Goal: Information Seeking & Learning: Learn about a topic

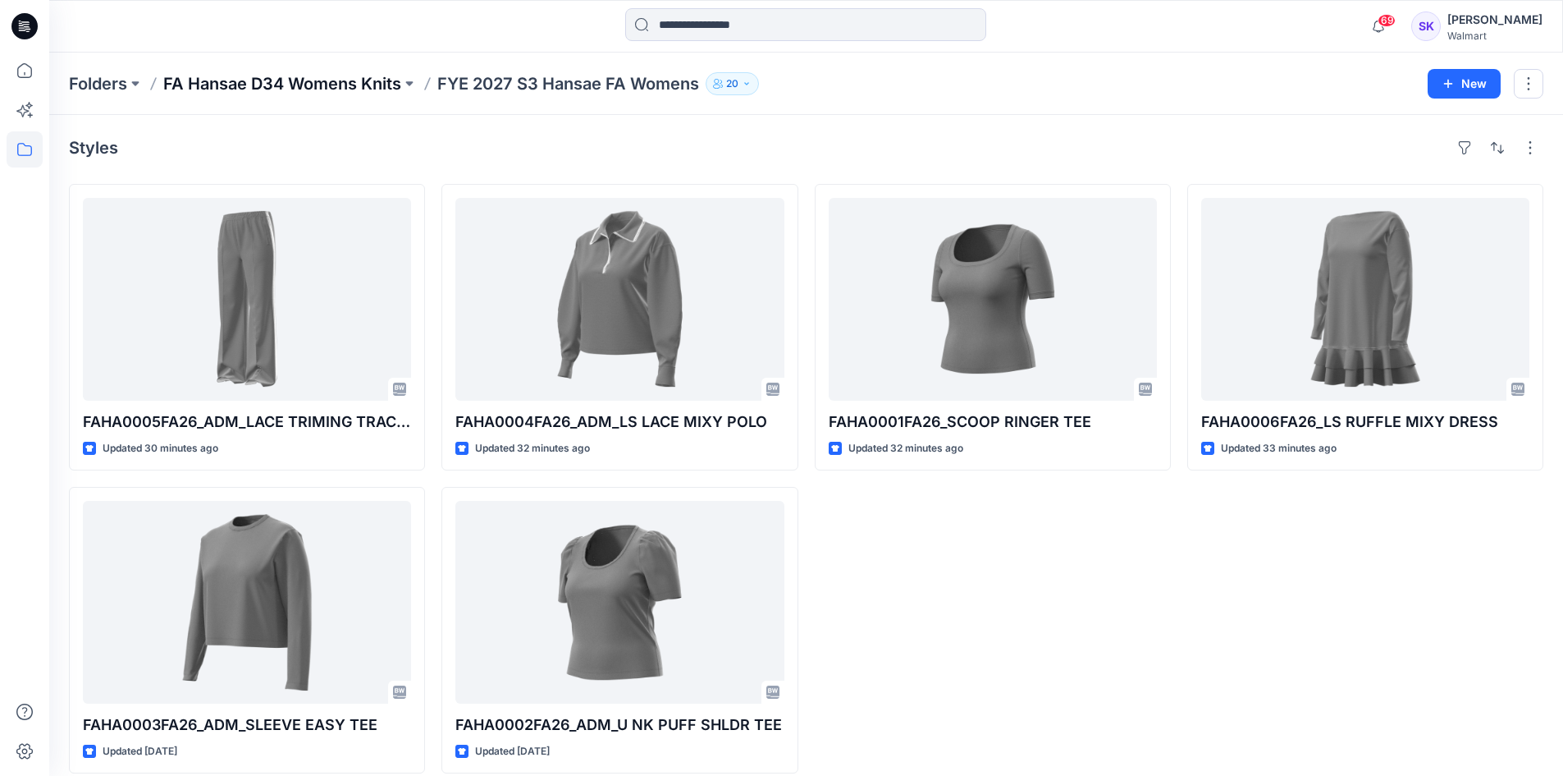
click at [303, 76] on p "FA Hansae D34 Womens Knits" at bounding box center [282, 83] width 238 height 23
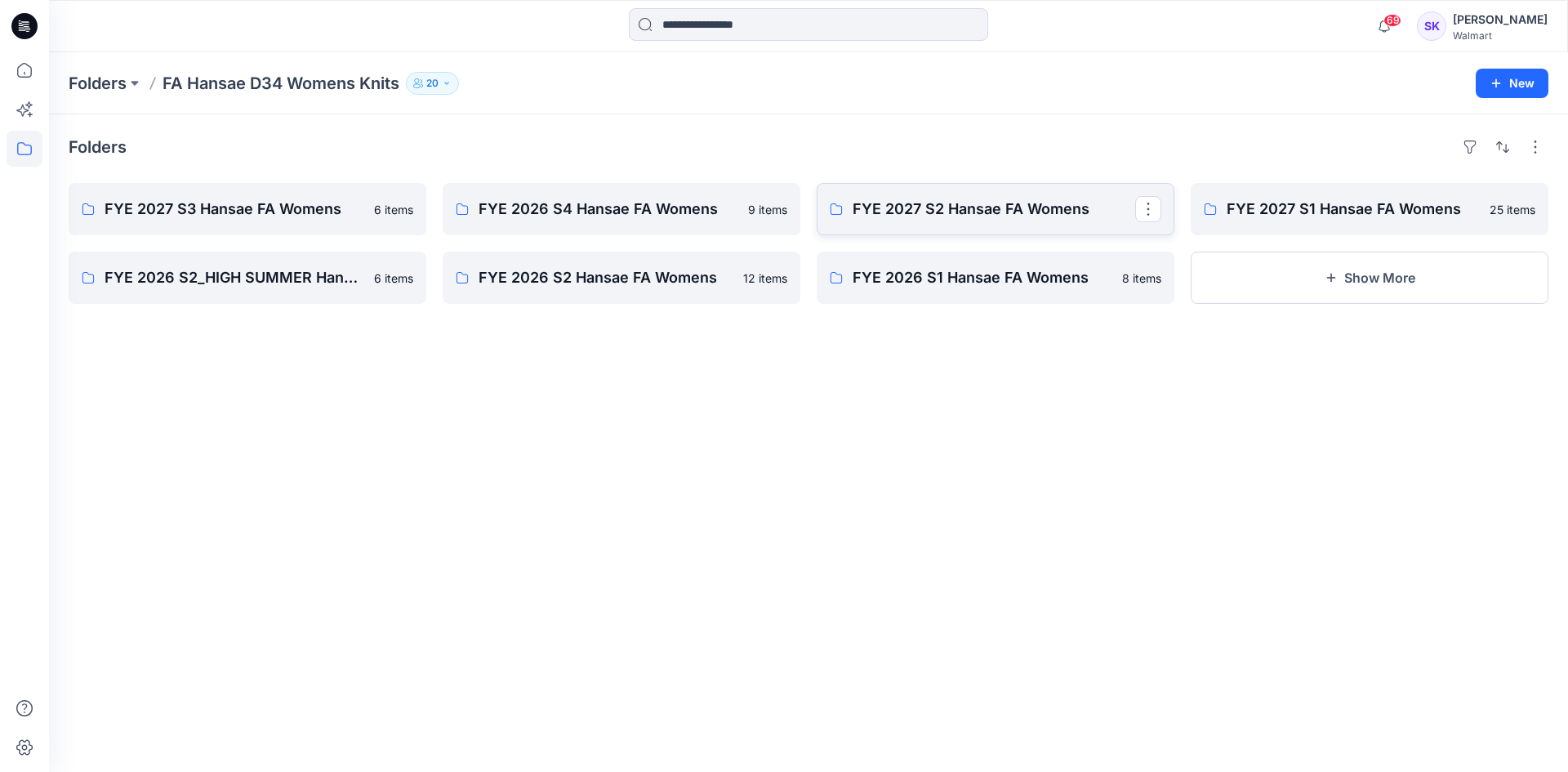
click at [1002, 213] on p "FYE 2027 S2 Hansae FA Womens" at bounding box center [994, 209] width 283 height 23
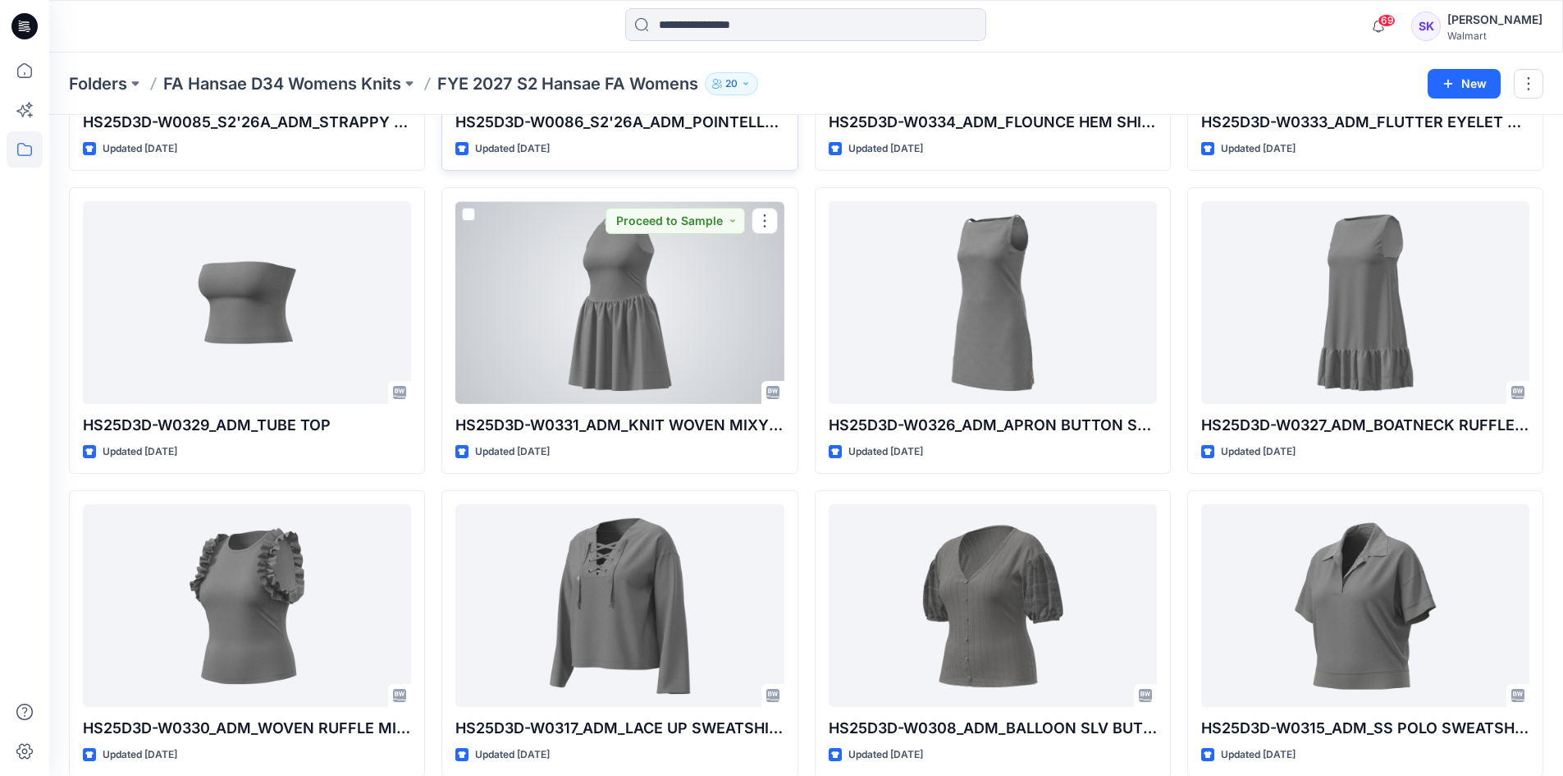
scroll to position [328, 0]
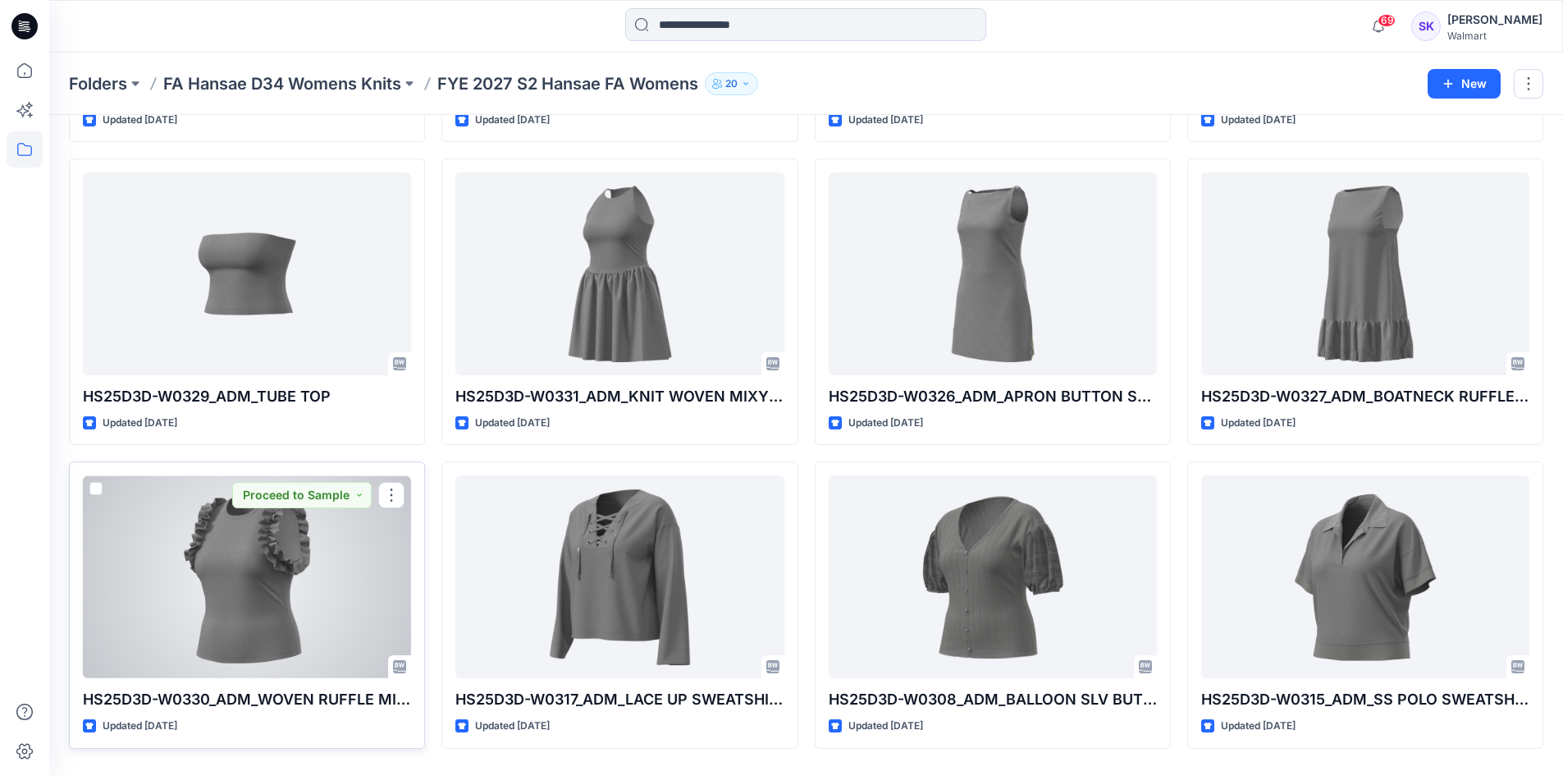
click at [217, 562] on div at bounding box center [247, 576] width 328 height 203
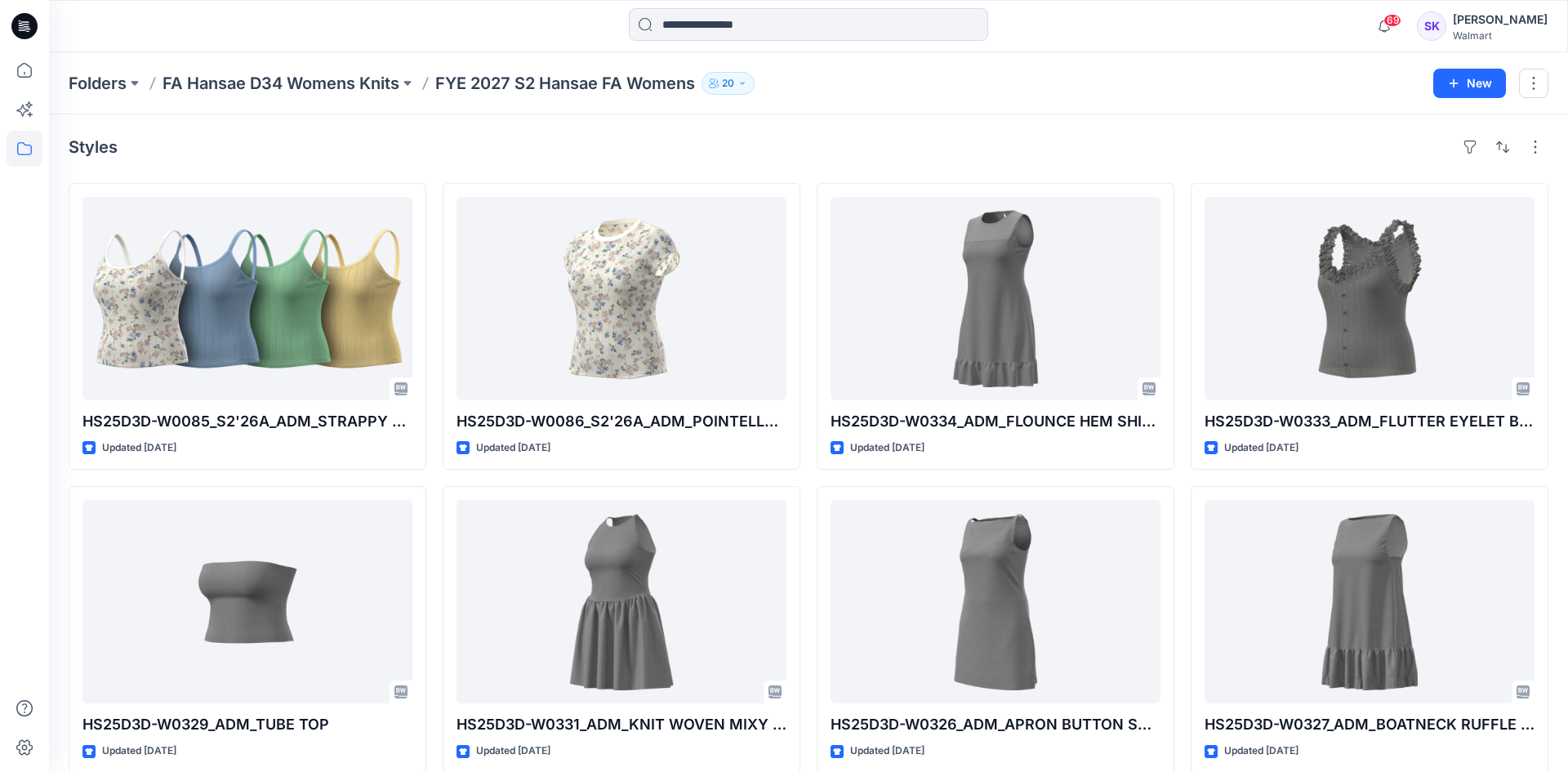
click at [216, 559] on div "Folders FA Hansae D34 Womens Knits FYE 2027 S2 Hansae FA Womens 20 New Styles H…" at bounding box center [808, 604] width 1518 height 1102
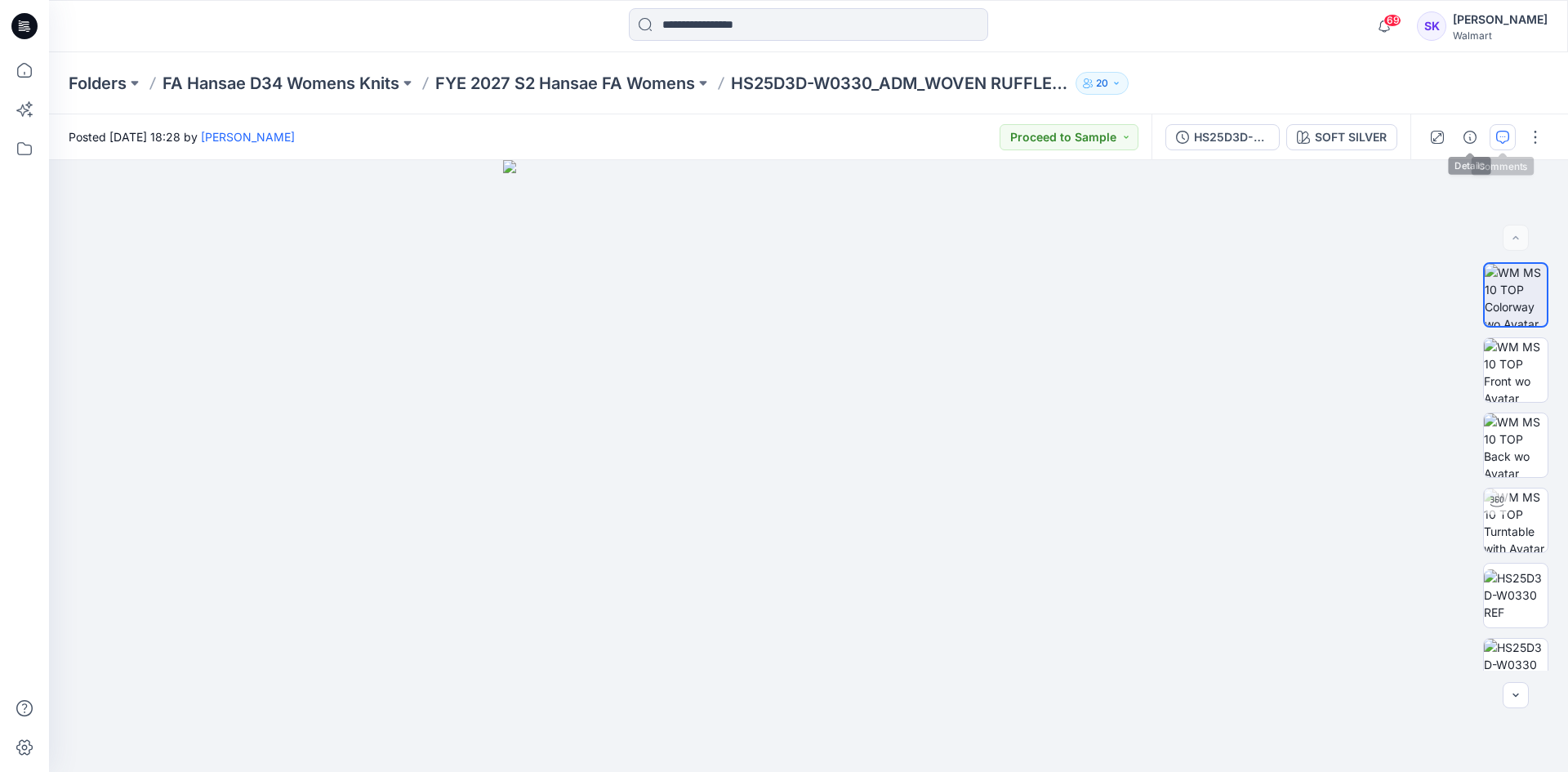
click at [1504, 130] on icon "button" at bounding box center [1502, 136] width 13 height 13
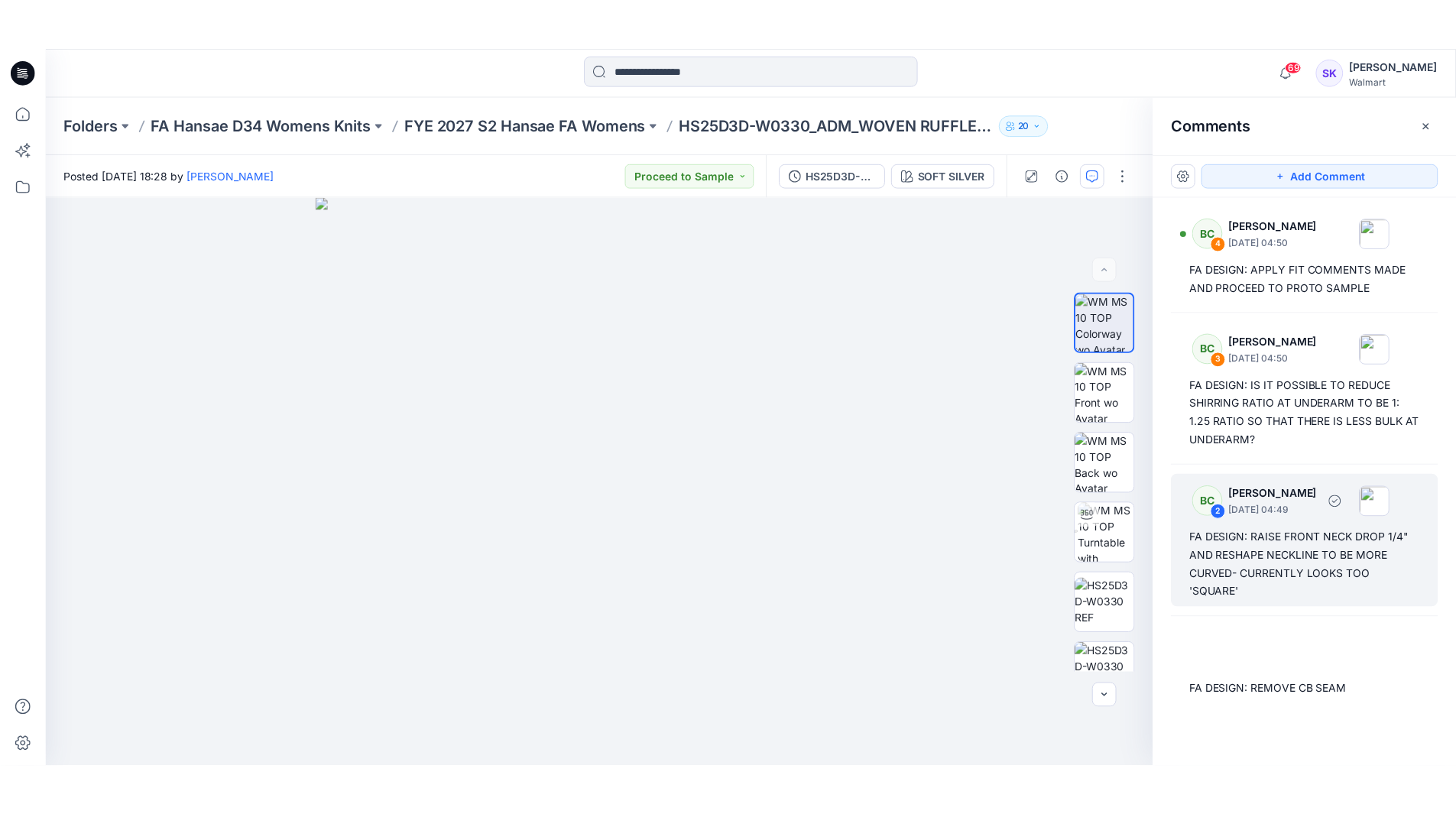
scroll to position [3, 0]
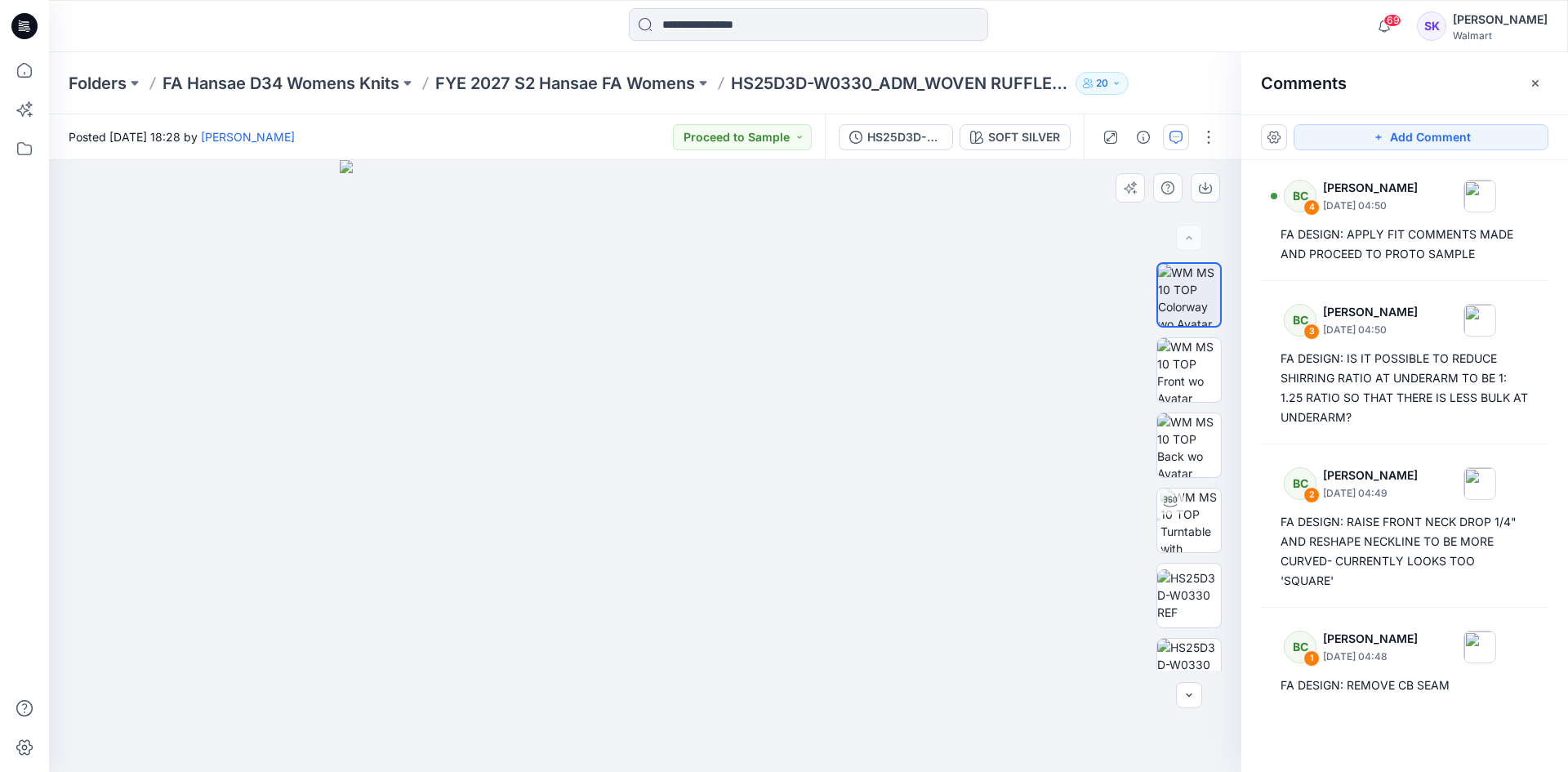
click at [1189, 408] on div at bounding box center [1189, 466] width 66 height 408
click at [1189, 385] on img at bounding box center [1189, 370] width 64 height 64
click at [1188, 431] on img at bounding box center [1189, 445] width 64 height 64
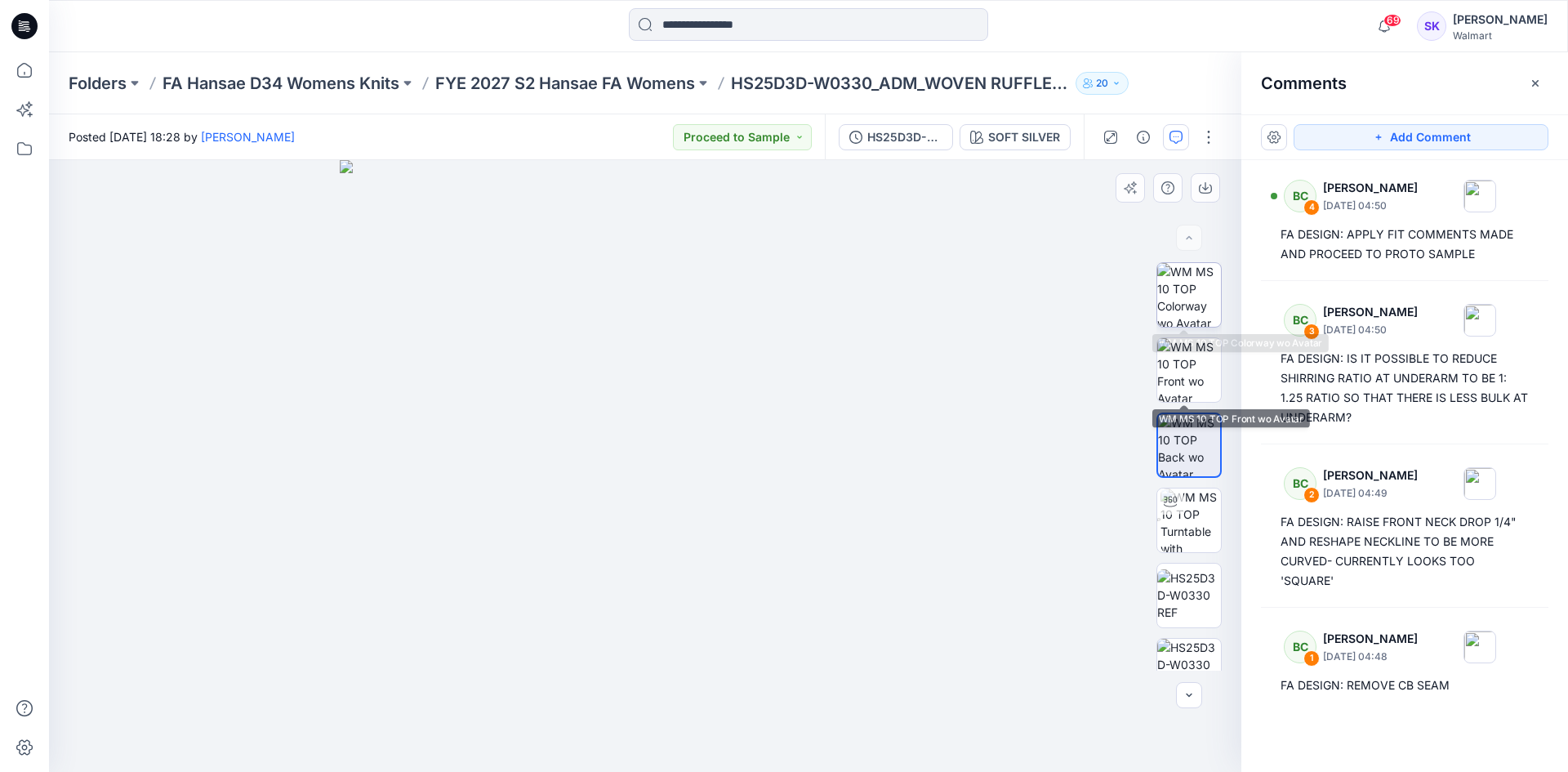
click at [1182, 297] on img at bounding box center [1189, 294] width 64 height 64
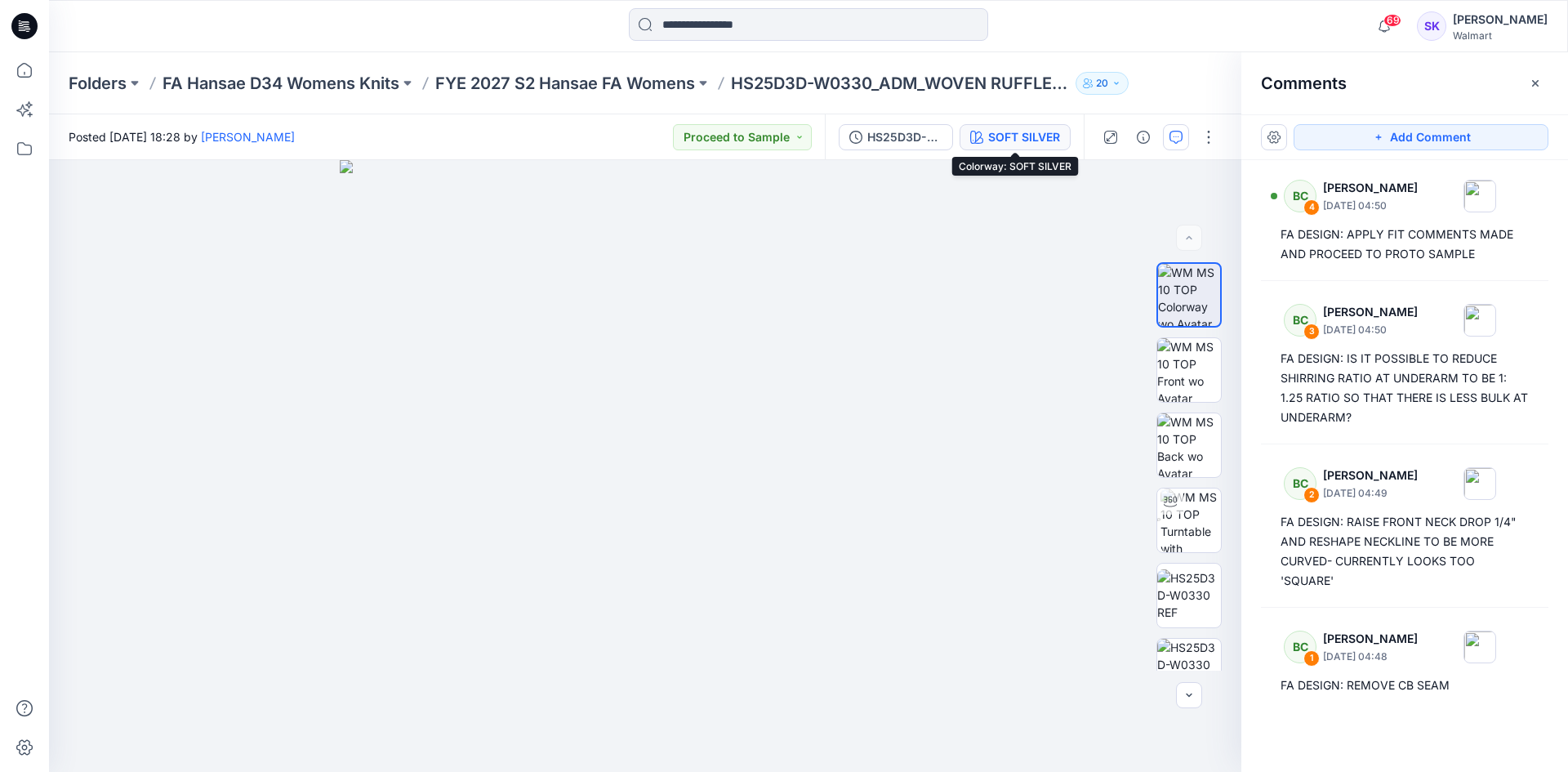
click at [991, 125] on button "SOFT SILVER" at bounding box center [1015, 137] width 111 height 26
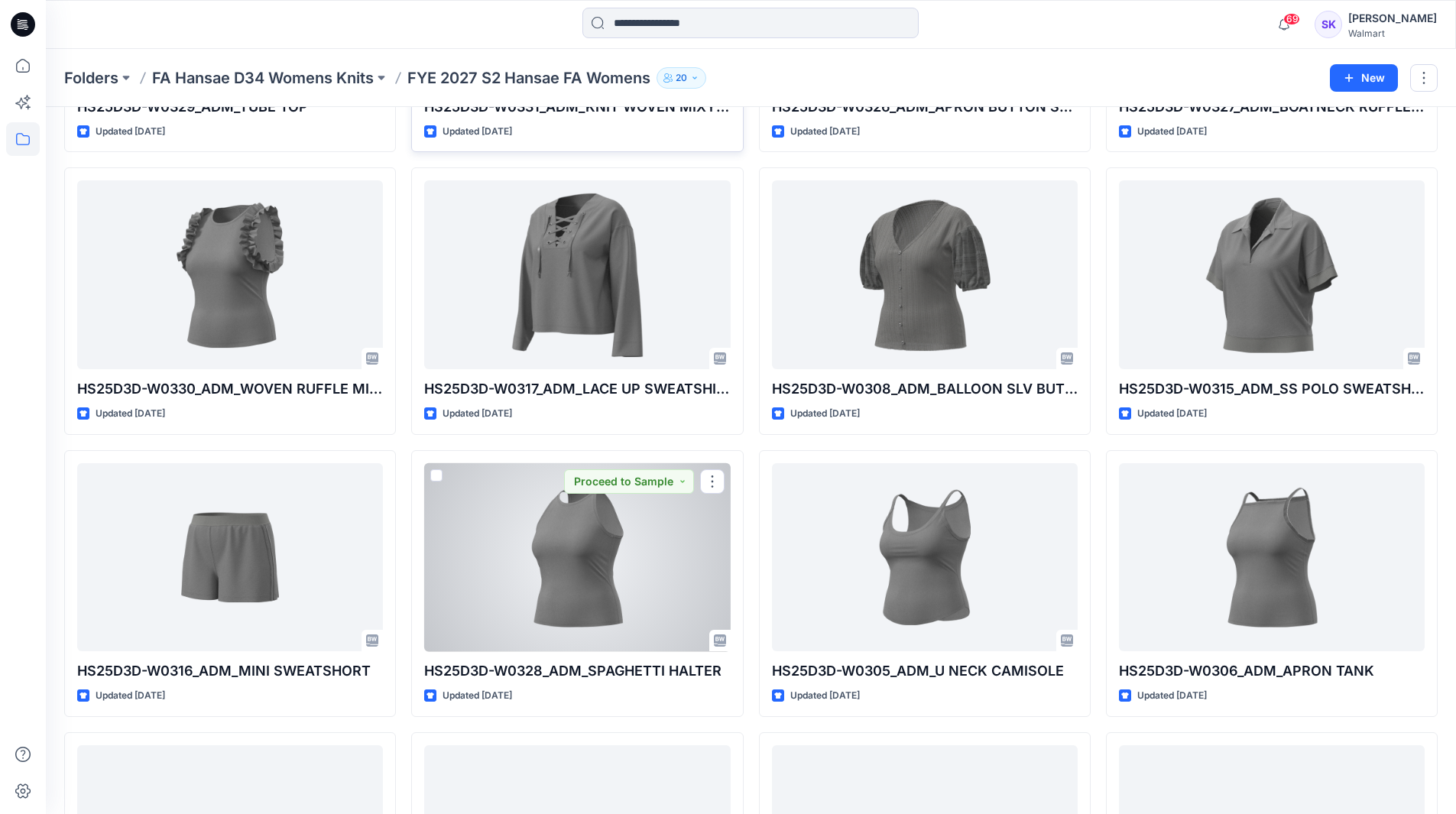
scroll to position [874, 0]
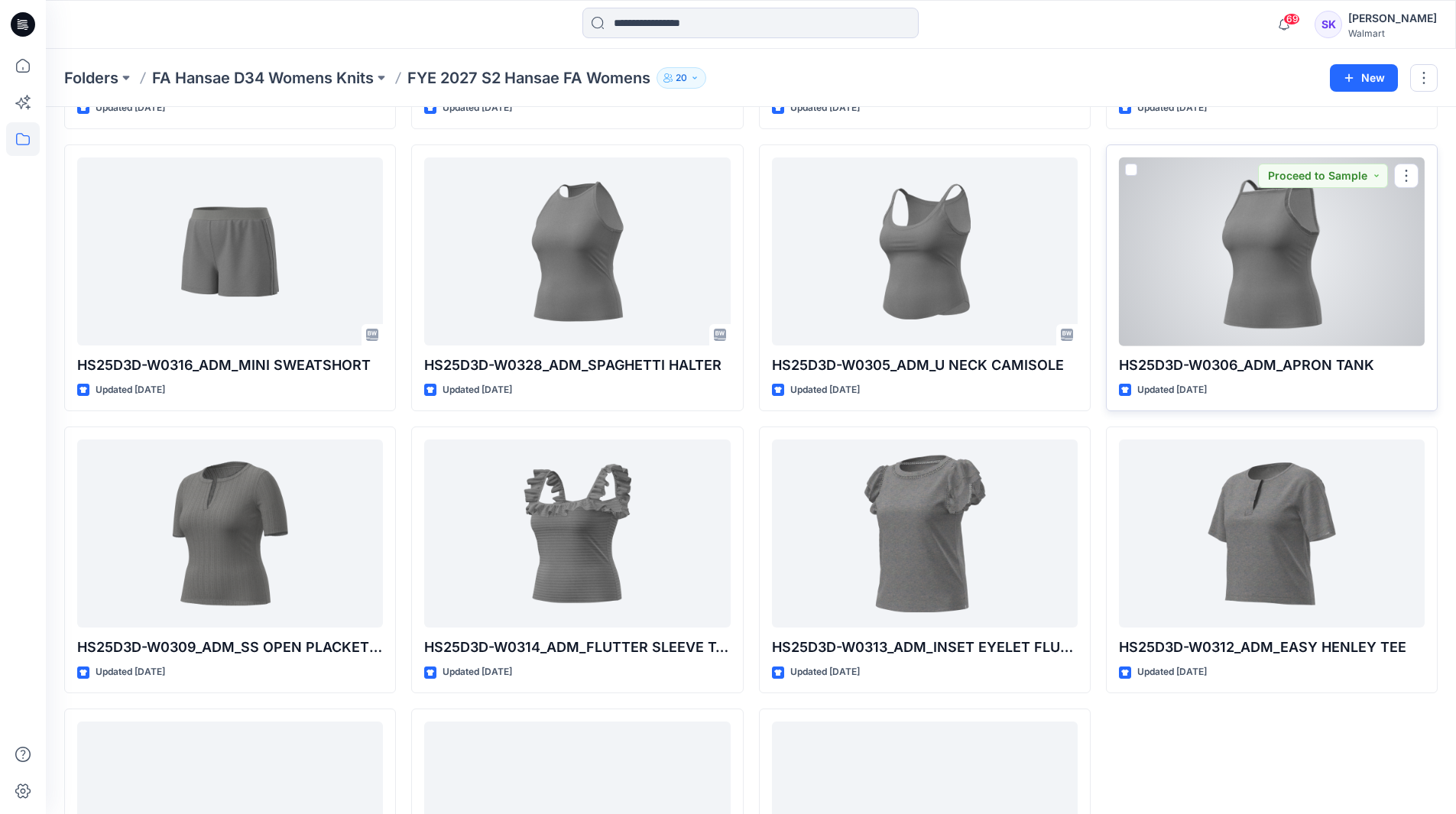
click at [1260, 263] on div at bounding box center [1272, 251] width 306 height 189
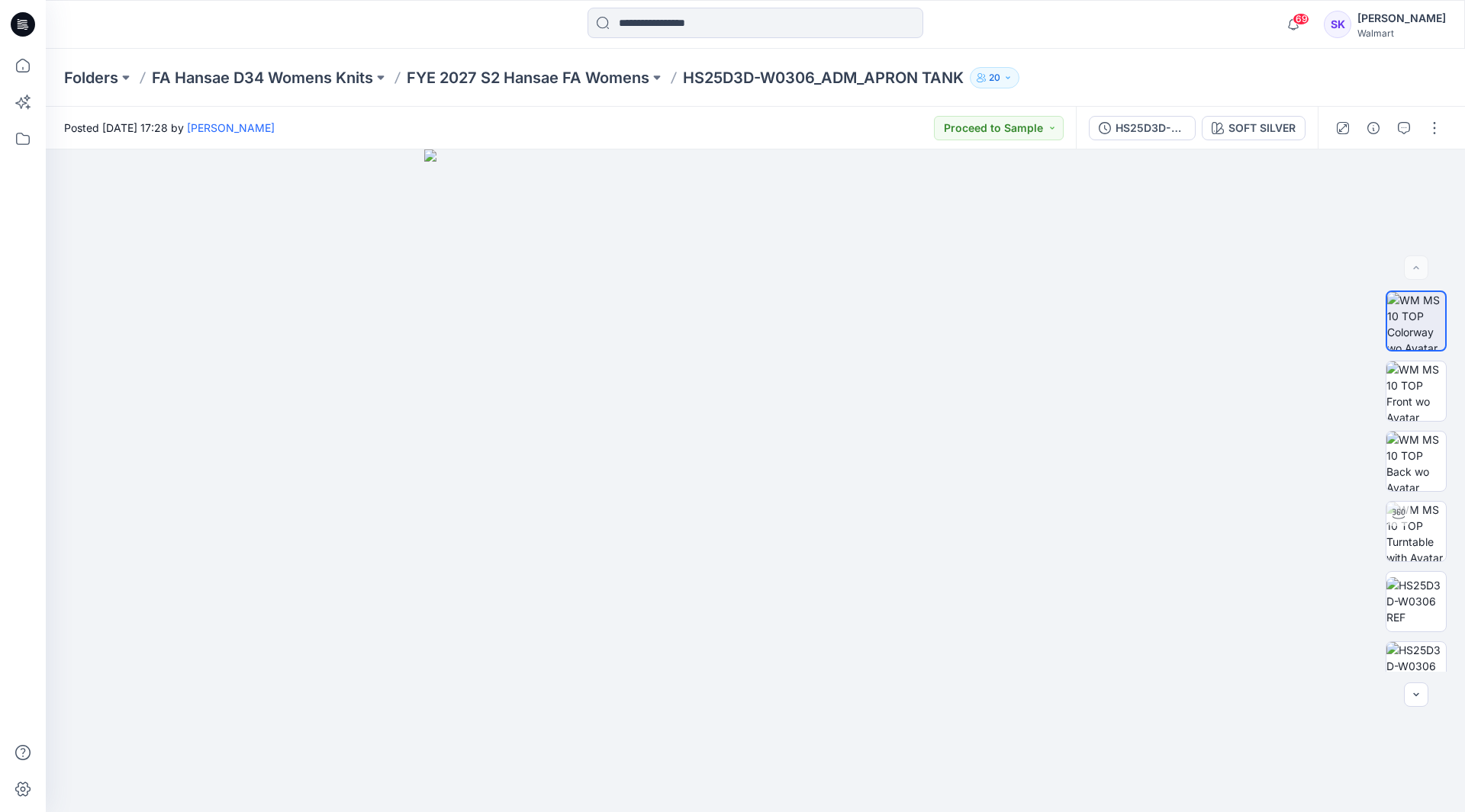
click at [1248, 112] on div "HS25D3D-W0306_ADM_APRON TANK SOFT SILVER" at bounding box center [1196, 128] width 242 height 43
click at [1248, 122] on div "SOFT SILVER" at bounding box center [1261, 128] width 67 height 17
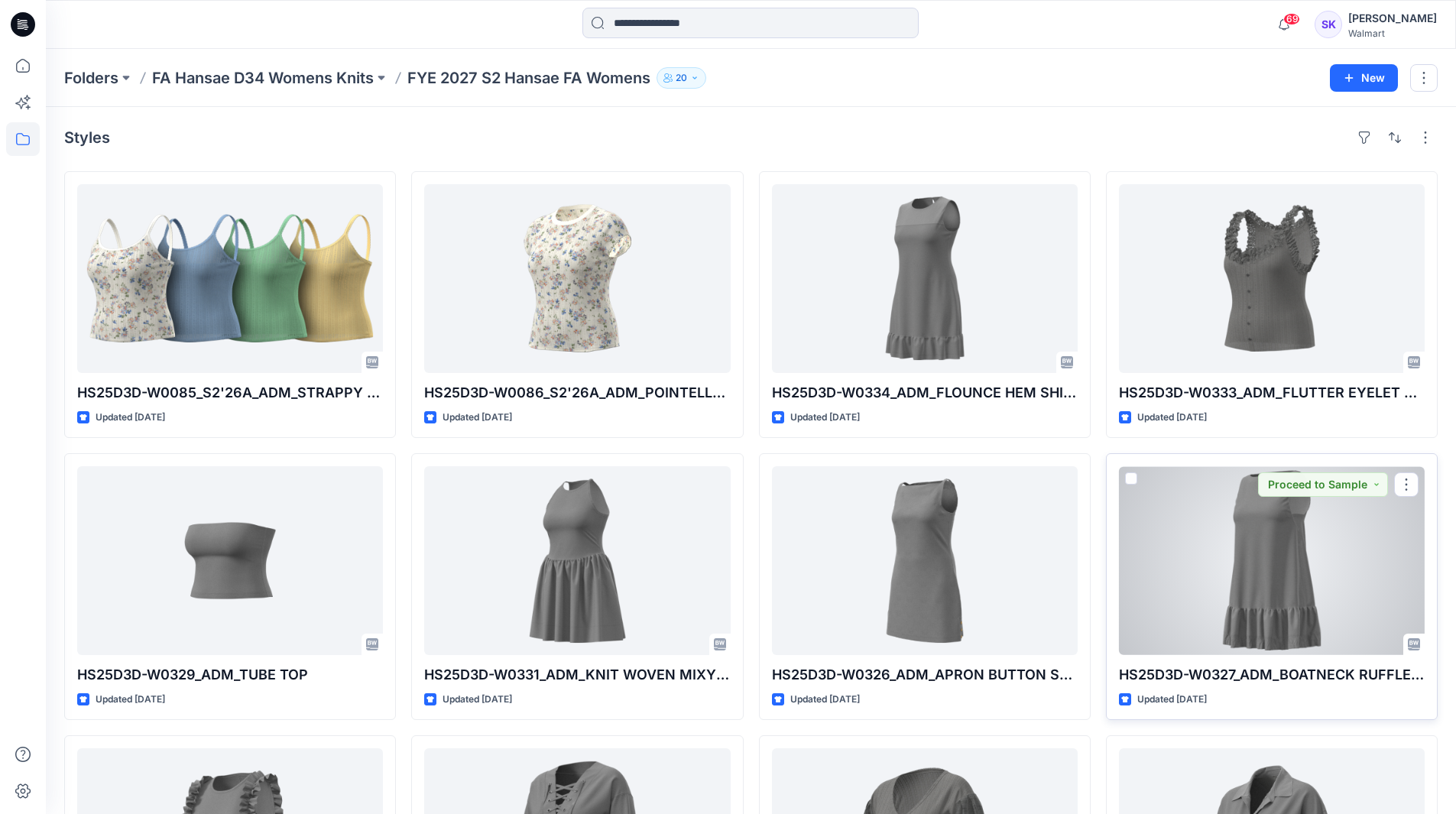
click at [1268, 529] on div at bounding box center [1272, 561] width 306 height 189
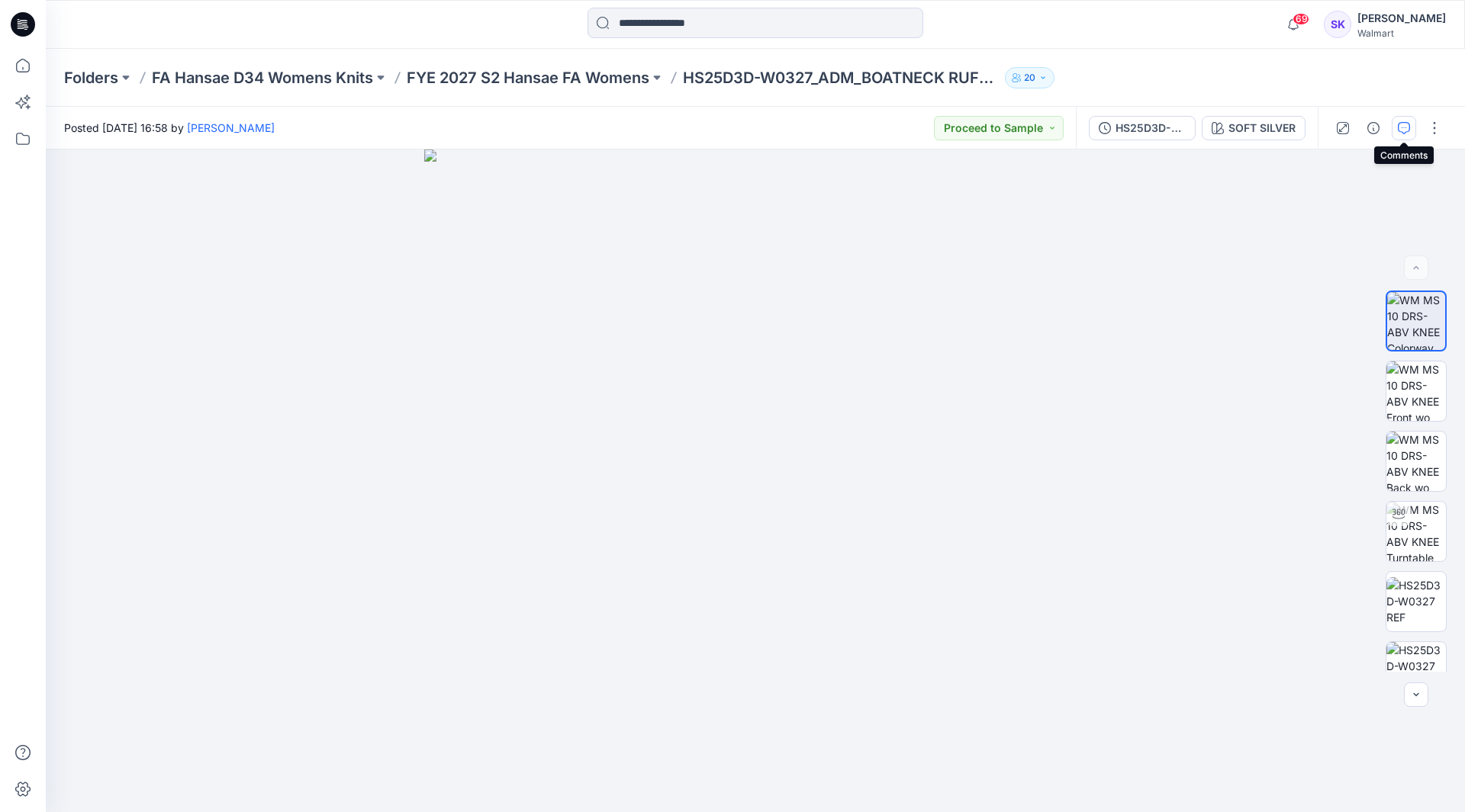
click at [1404, 121] on button "button" at bounding box center [1404, 128] width 24 height 24
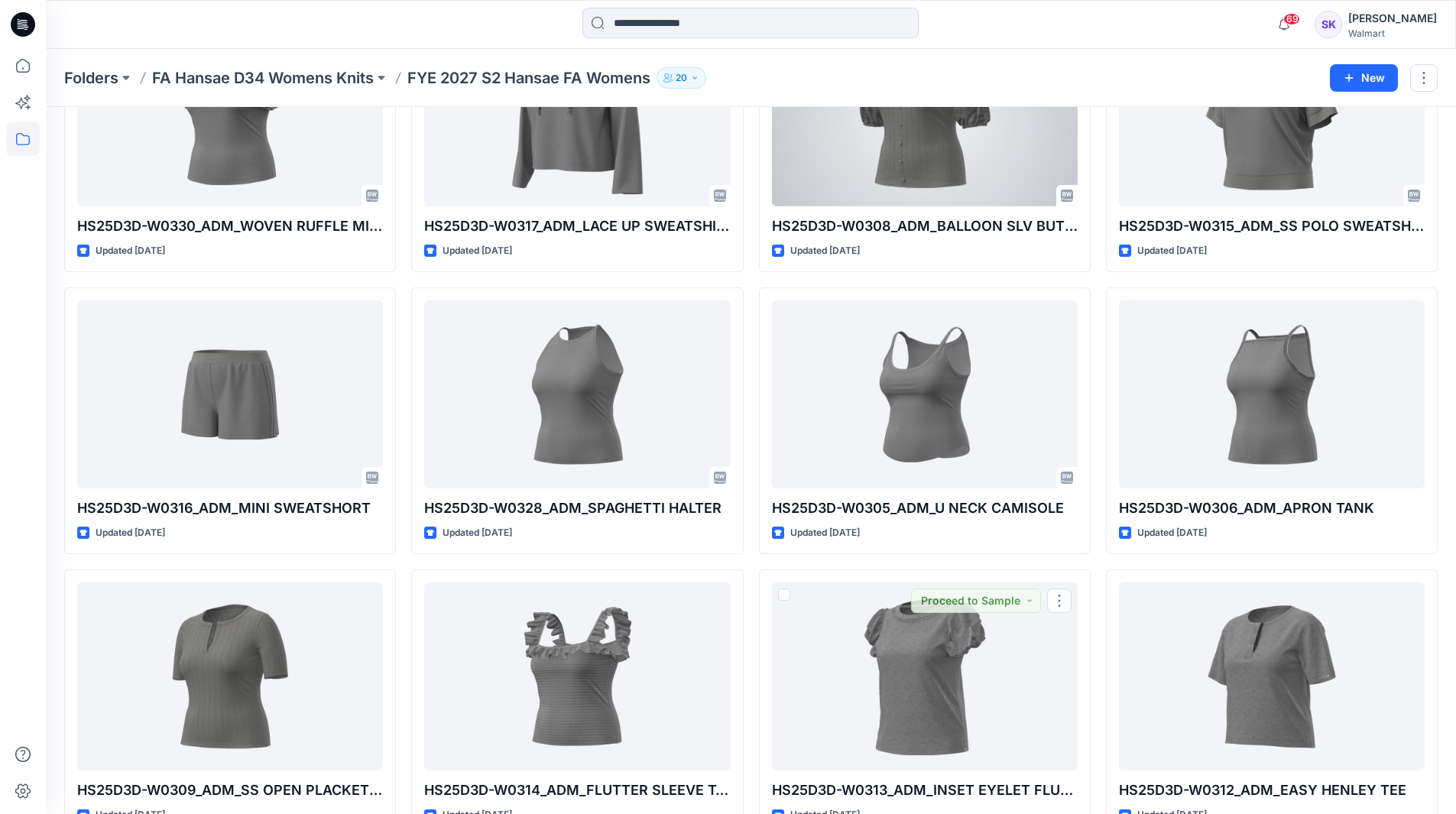
scroll to position [441, 0]
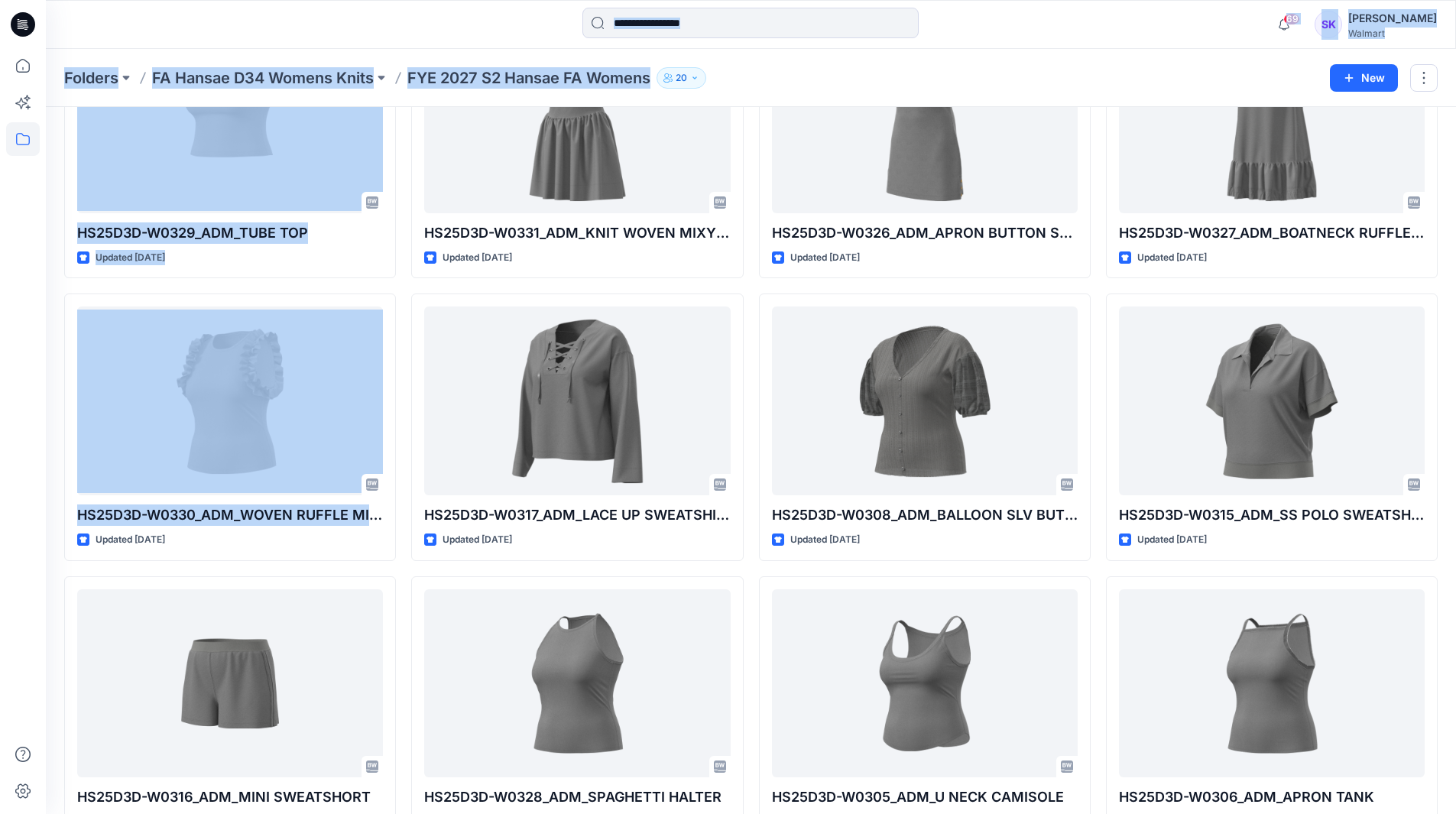
click at [47, 531] on div "69 Notifications Your style SCHA0005FA26_ADM_OFF SHOULDER TOP is ready 2 hours …" at bounding box center [728, 492] width 1456 height 1867
click at [57, 550] on div "Styles HS25D3D-W0085_S2'26A_ADM_STRAPPY CAMISOLE TANK Updated [DATE] HS25D3D-W0…" at bounding box center [751, 546] width 1410 height 1760
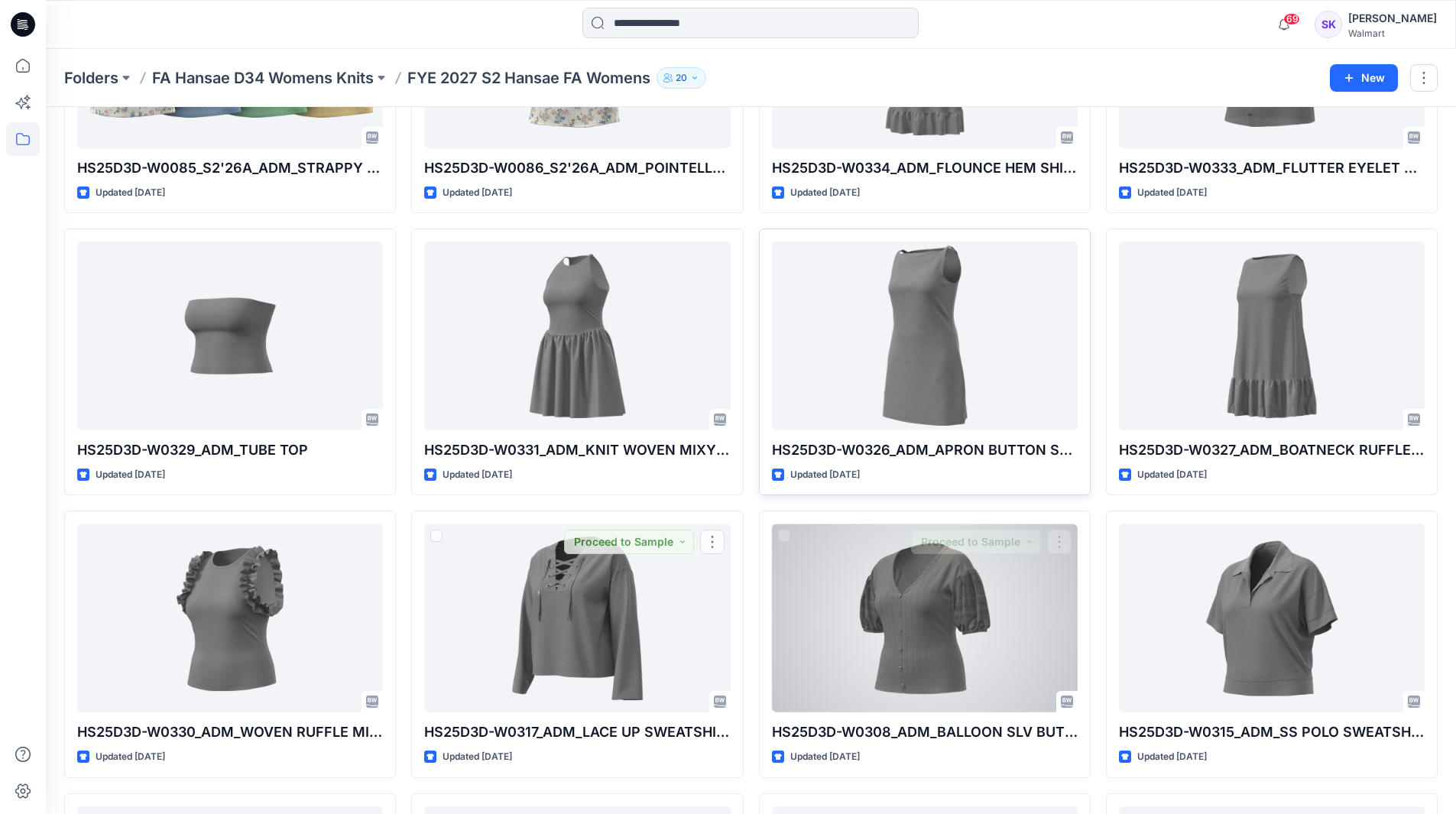
scroll to position [0, 0]
